Goal: Task Accomplishment & Management: Manage account settings

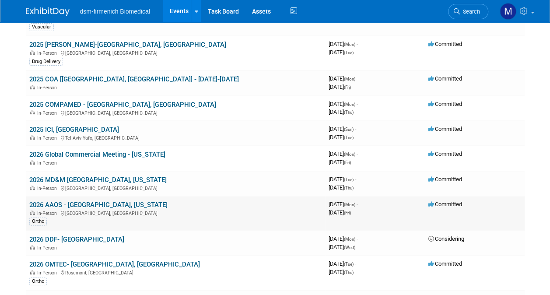
scroll to position [131, 0]
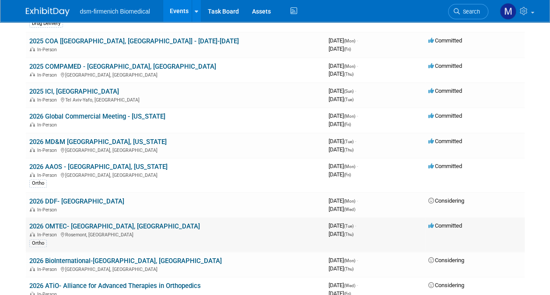
click at [52, 223] on link "2026 OMTEC- [GEOGRAPHIC_DATA], [GEOGRAPHIC_DATA]" at bounding box center [114, 226] width 171 height 8
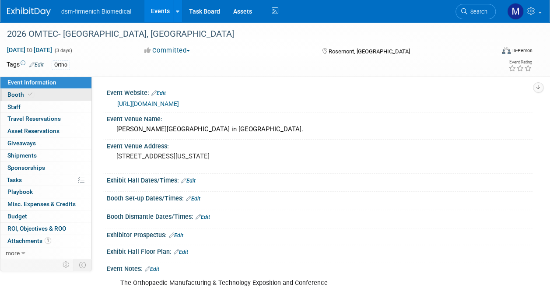
click at [20, 95] on span "Booth" at bounding box center [20, 94] width 27 height 7
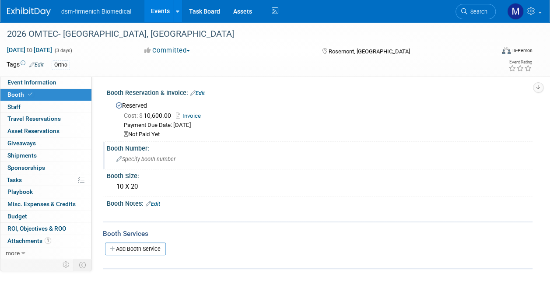
click at [143, 157] on span "Specify booth number" at bounding box center [145, 159] width 59 height 7
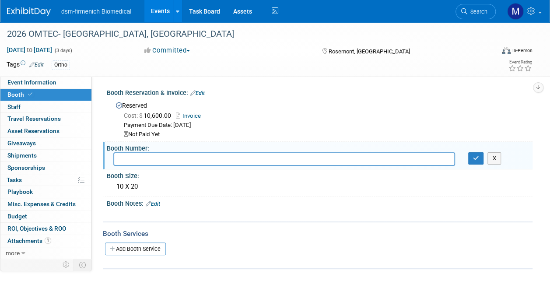
type input "9"
type input "selected Booth 900 for OMTEC 2026"
click at [477, 157] on icon "button" at bounding box center [476, 158] width 6 height 6
